Goal: Find specific page/section: Find specific page/section

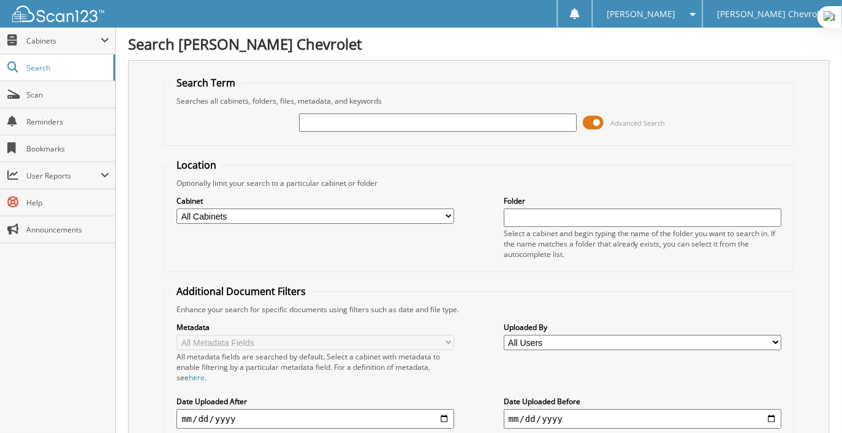
click at [334, 127] on input "text" at bounding box center [438, 122] width 278 height 18
type input "84734"
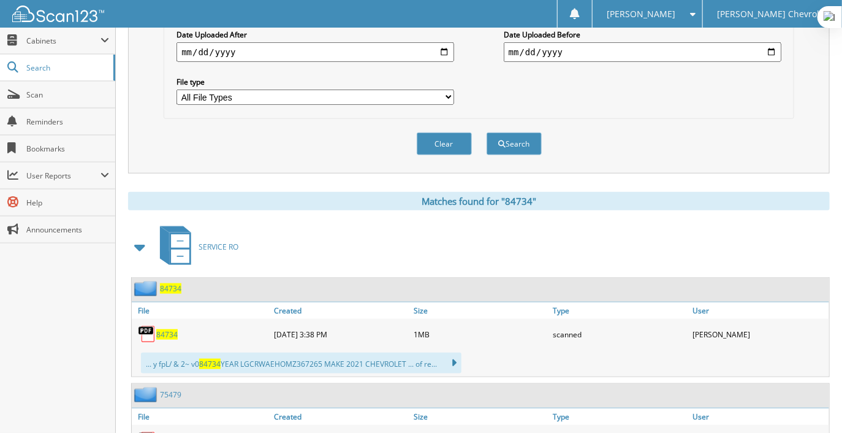
scroll to position [368, 0]
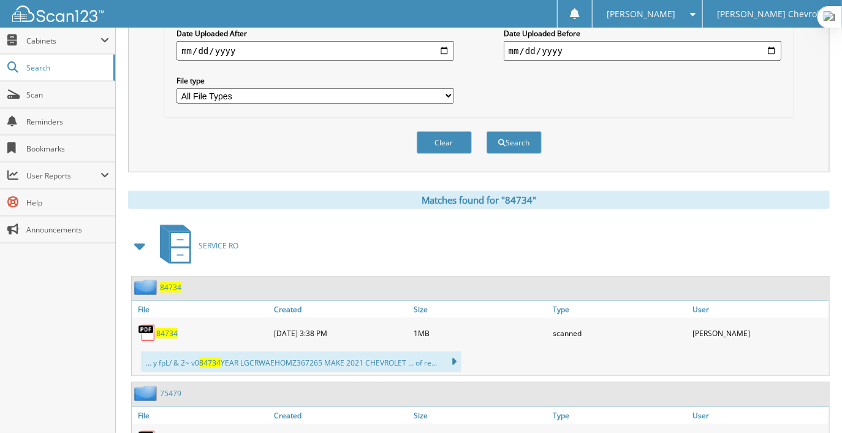
click at [161, 328] on span "84734" at bounding box center [166, 333] width 21 height 10
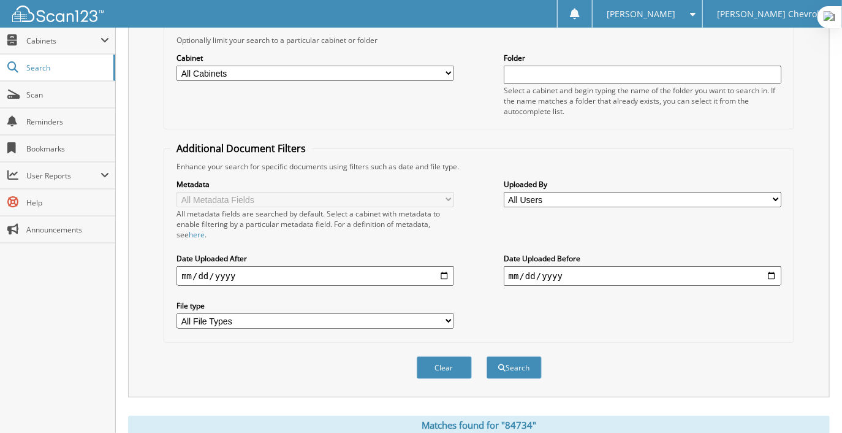
scroll to position [0, 0]
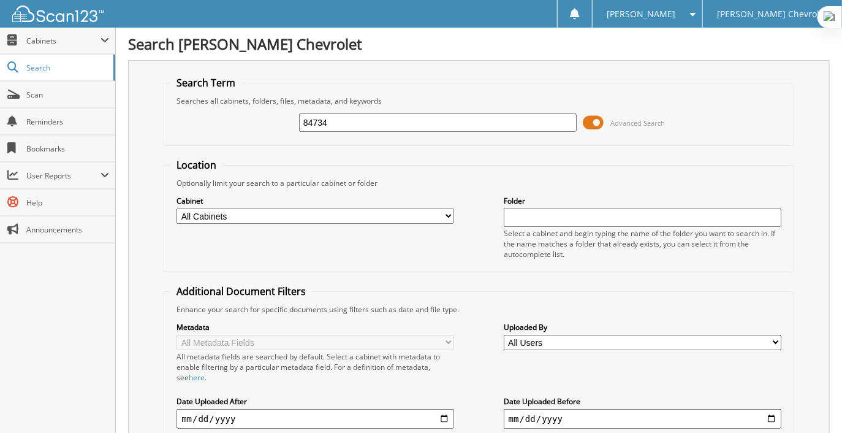
drag, startPoint x: 353, startPoint y: 126, endPoint x: 229, endPoint y: 134, distance: 124.6
click at [233, 137] on div "84734 Advanced Search" at bounding box center [478, 122] width 617 height 33
type input "83715"
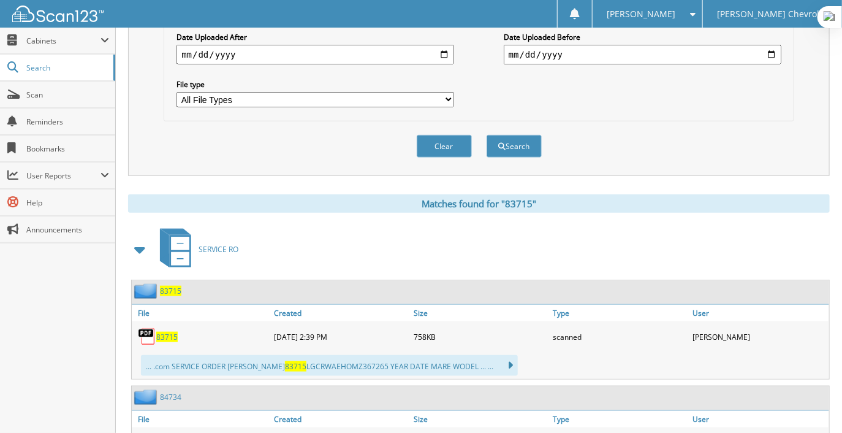
scroll to position [365, 0]
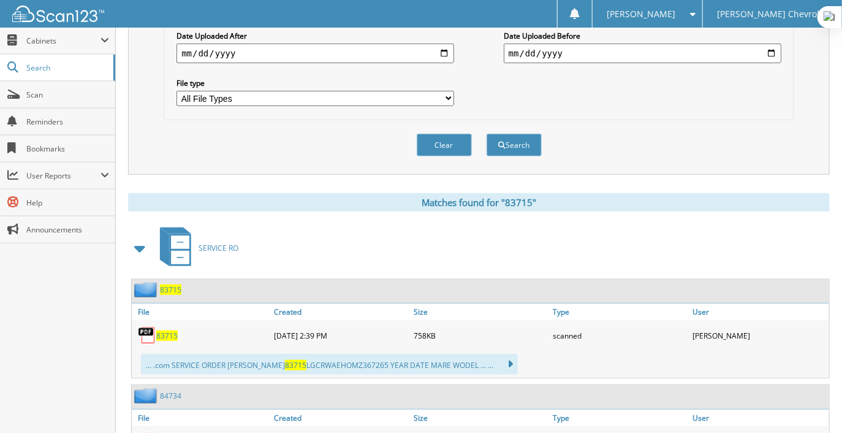
click at [155, 326] on img at bounding box center [147, 335] width 18 height 18
click at [159, 330] on span "83715" at bounding box center [166, 335] width 21 height 10
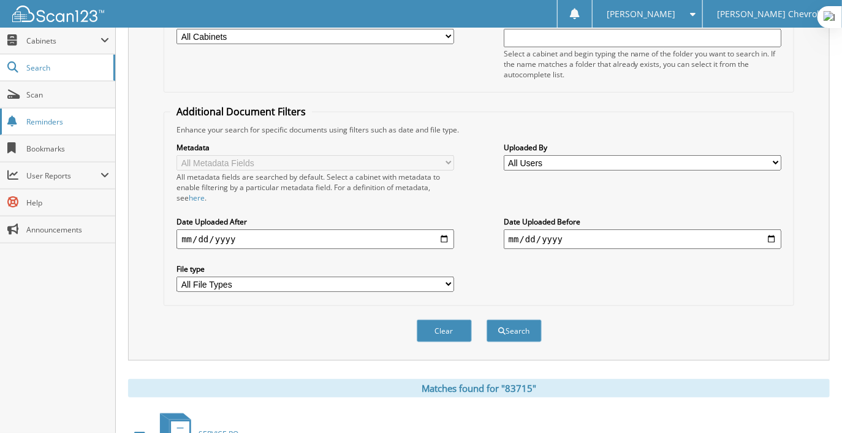
scroll to position [0, 0]
